Goal: Navigation & Orientation: Find specific page/section

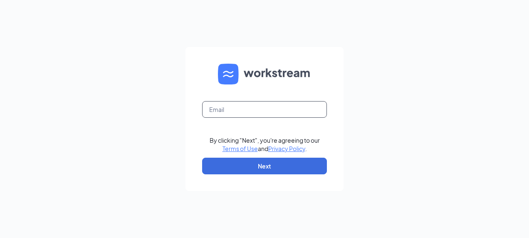
click at [254, 110] on input "text" at bounding box center [264, 109] width 125 height 17
type input "[EMAIL_ADDRESS][DOMAIN_NAME]"
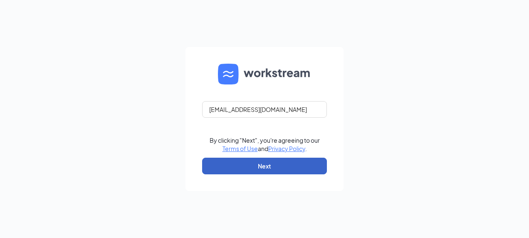
click at [230, 166] on button "Next" at bounding box center [264, 166] width 125 height 17
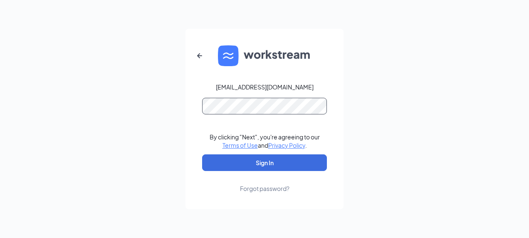
click at [202, 154] on button "Sign In" at bounding box center [264, 162] width 125 height 17
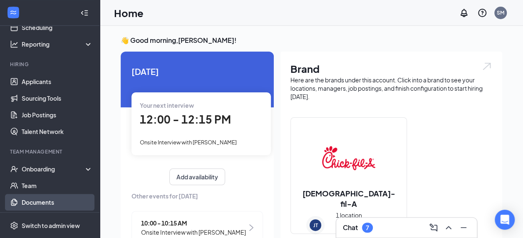
scroll to position [67, 0]
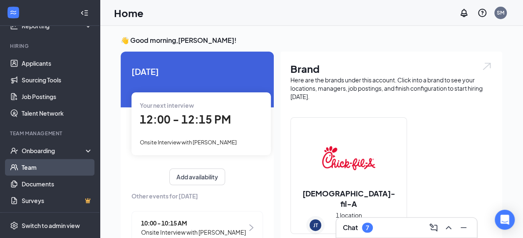
click at [49, 170] on link "Team" at bounding box center [57, 167] width 71 height 17
